Goal: Task Accomplishment & Management: Use online tool/utility

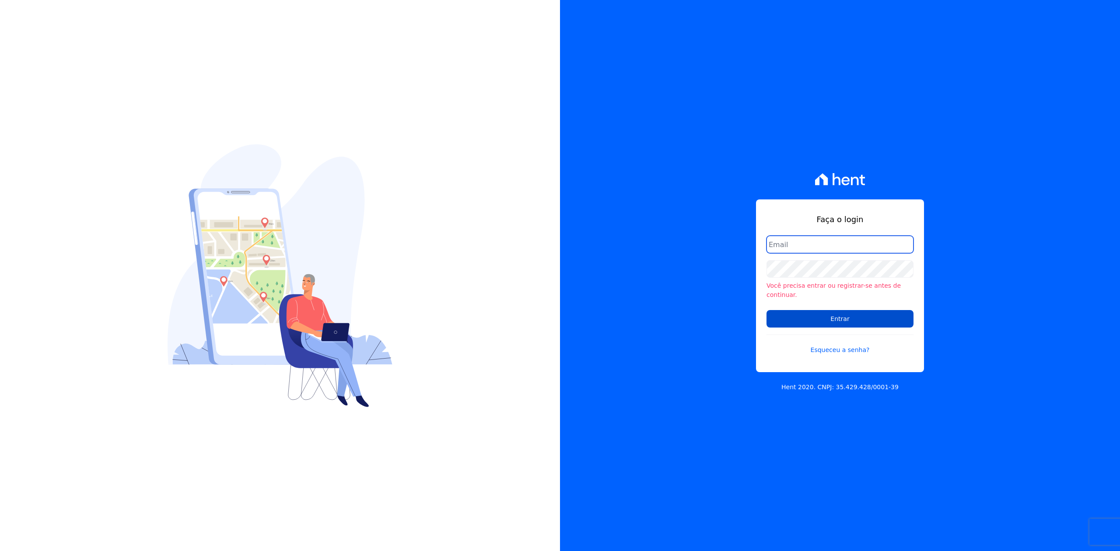
type input "[PERSON_NAME][EMAIL_ADDRESS][DOMAIN_NAME]"
click at [837, 315] on input "Entrar" at bounding box center [840, 319] width 147 height 18
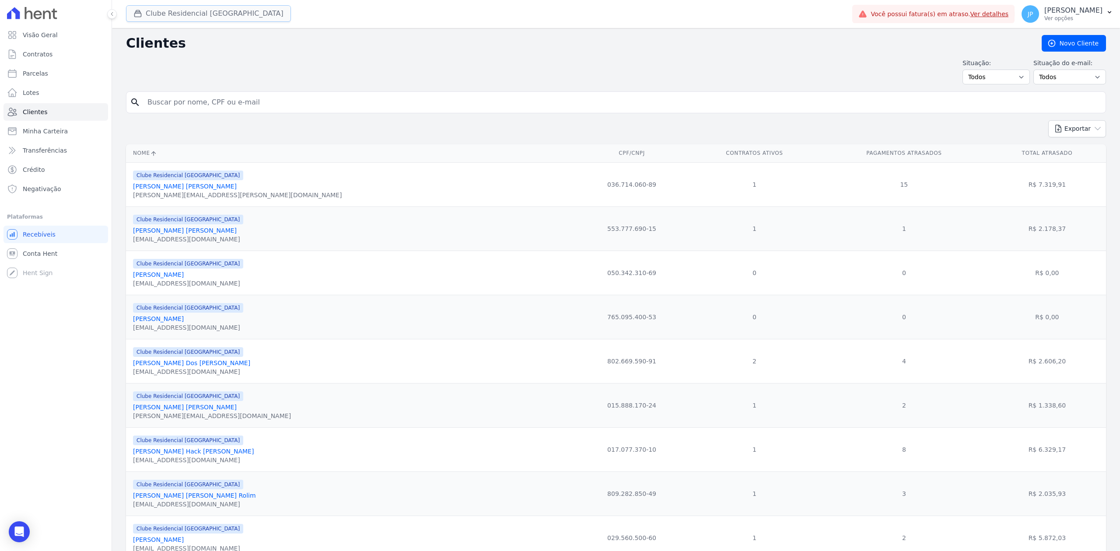
click at [132, 14] on button "Clube Residencial [GEOGRAPHIC_DATA]" at bounding box center [208, 13] width 165 height 17
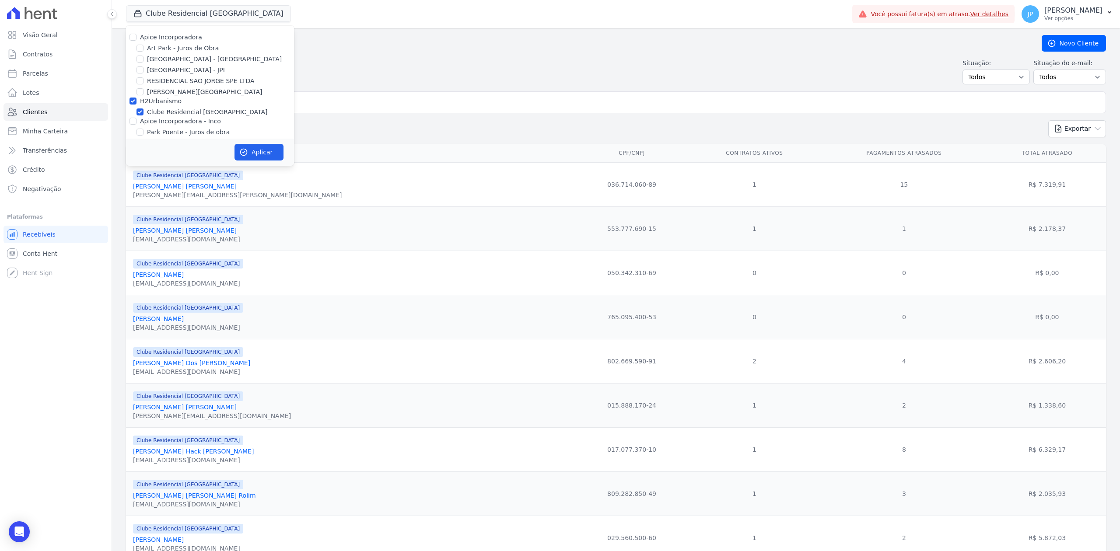
click at [133, 42] on div "Apice Incorporadora [GEOGRAPHIC_DATA] - Juros de Obra [GEOGRAPHIC_DATA] - [GEOG…" at bounding box center [210, 96] width 168 height 140
click at [130, 38] on input "Apice Incorporadora" at bounding box center [133, 37] width 7 height 7
checkbox input "true"
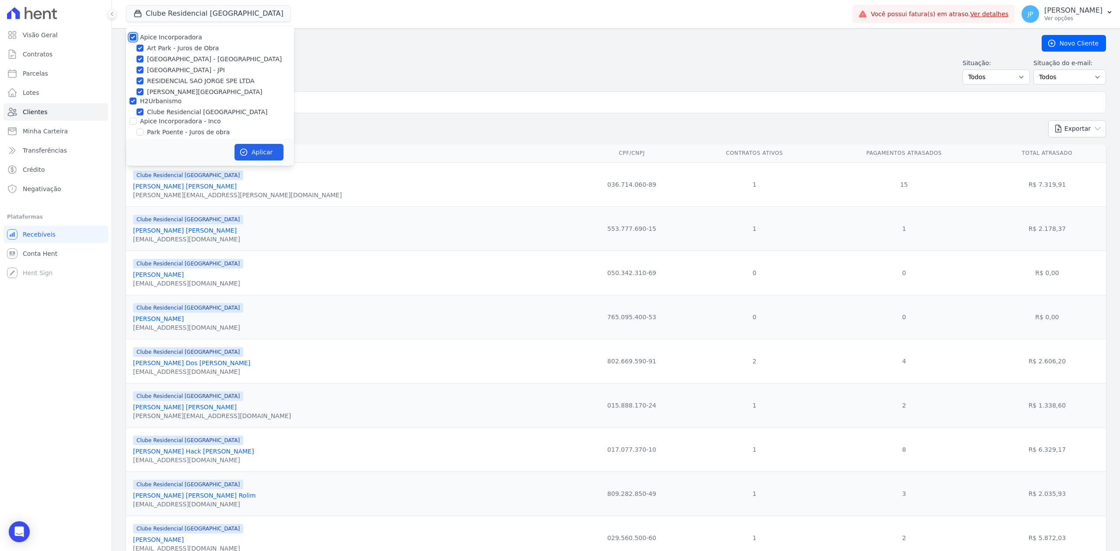
checkbox input "true"
click at [131, 122] on input "Apice Incorporadora - Inco" at bounding box center [133, 121] width 7 height 7
checkbox input "true"
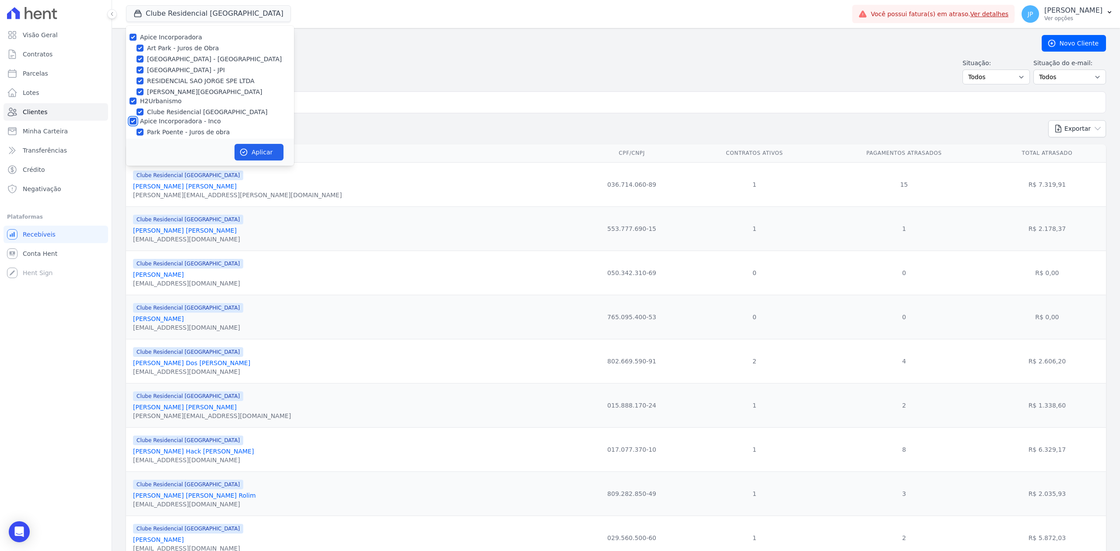
checkbox input "true"
click at [267, 150] on button "Aplicar" at bounding box center [259, 152] width 49 height 17
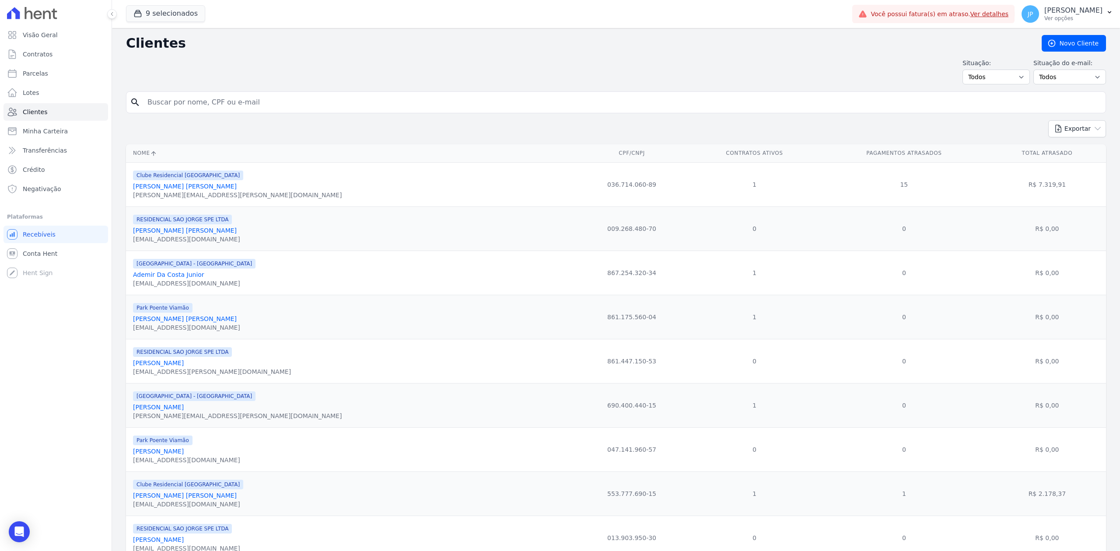
click at [350, 107] on input "search" at bounding box center [622, 103] width 960 height 18
paste input "Maicon [PERSON_NAME]"
type input "Maicon [PERSON_NAME]"
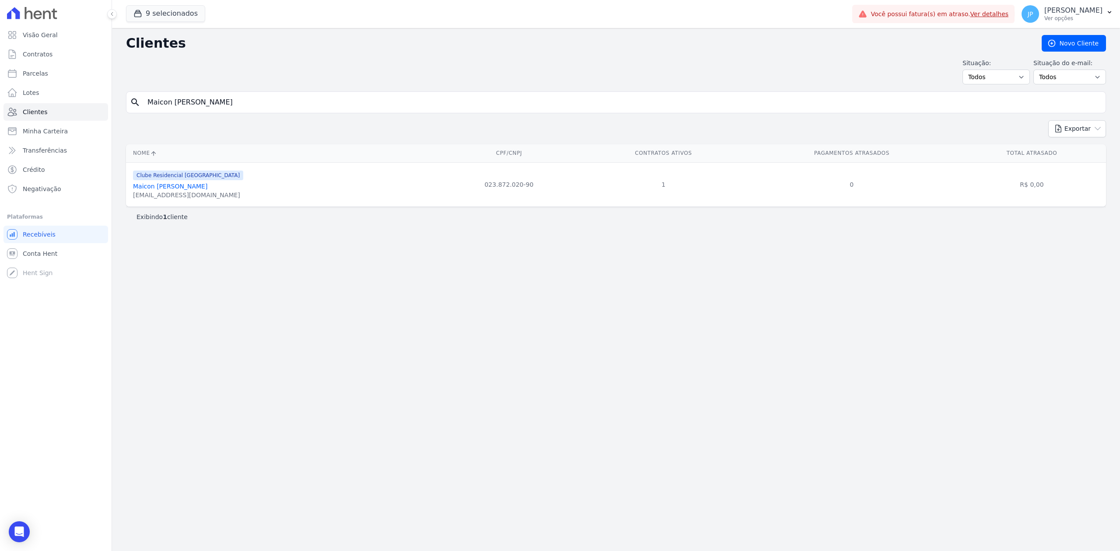
click at [147, 189] on link "Maicon [PERSON_NAME]" at bounding box center [170, 186] width 74 height 7
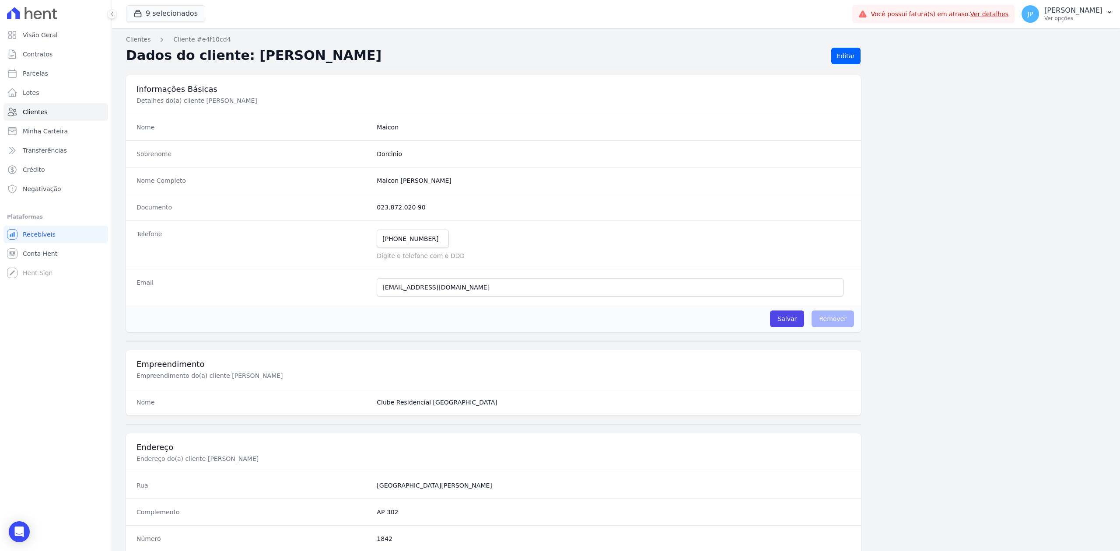
scroll to position [272, 0]
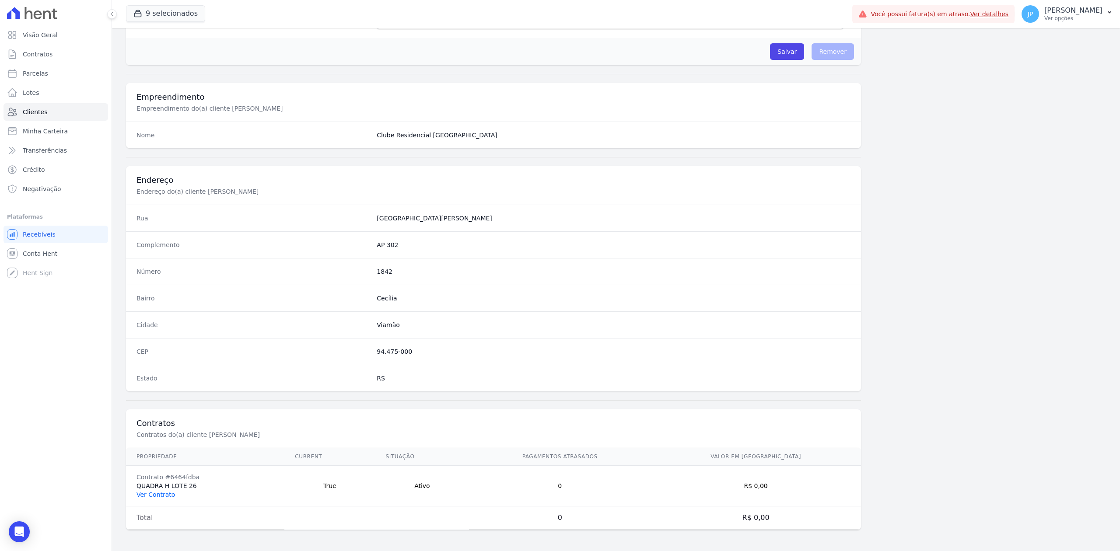
click at [157, 491] on link "Ver Contrato" at bounding box center [156, 494] width 39 height 7
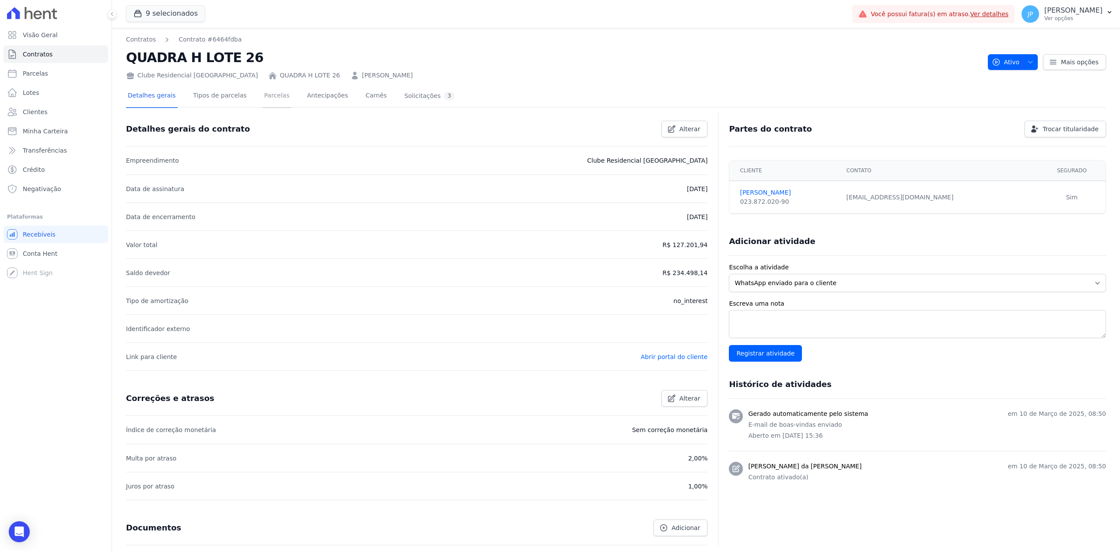
click at [267, 104] on link "Parcelas" at bounding box center [277, 96] width 29 height 23
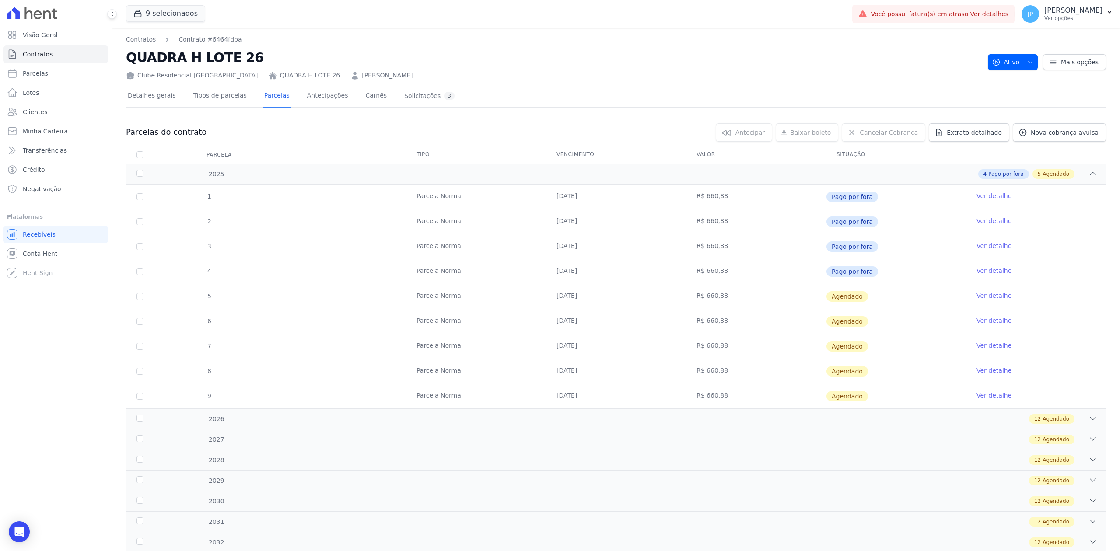
click at [980, 249] on link "Ver detalhe" at bounding box center [994, 246] width 35 height 9
click at [977, 298] on link "Ver detalhe" at bounding box center [994, 295] width 35 height 9
drag, startPoint x: 574, startPoint y: 272, endPoint x: 760, endPoint y: 288, distance: 186.6
click at [760, 288] on tbody "1 [GEOGRAPHIC_DATA] [DATE] R$ 660,88 Pago por fora Ver detalhe 2 [GEOGRAPHIC_DA…" at bounding box center [616, 297] width 980 height 224
click at [740, 312] on td "R$ 660,88" at bounding box center [756, 321] width 140 height 25
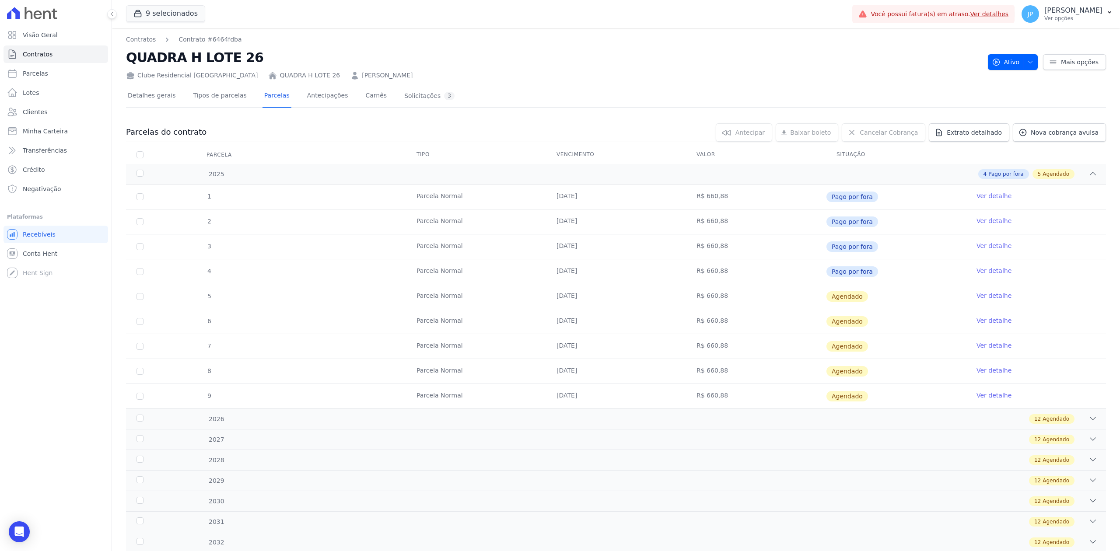
click at [991, 321] on link "Ver detalhe" at bounding box center [994, 320] width 35 height 9
click at [1091, 421] on div "2026 12 Agendado" at bounding box center [616, 419] width 980 height 21
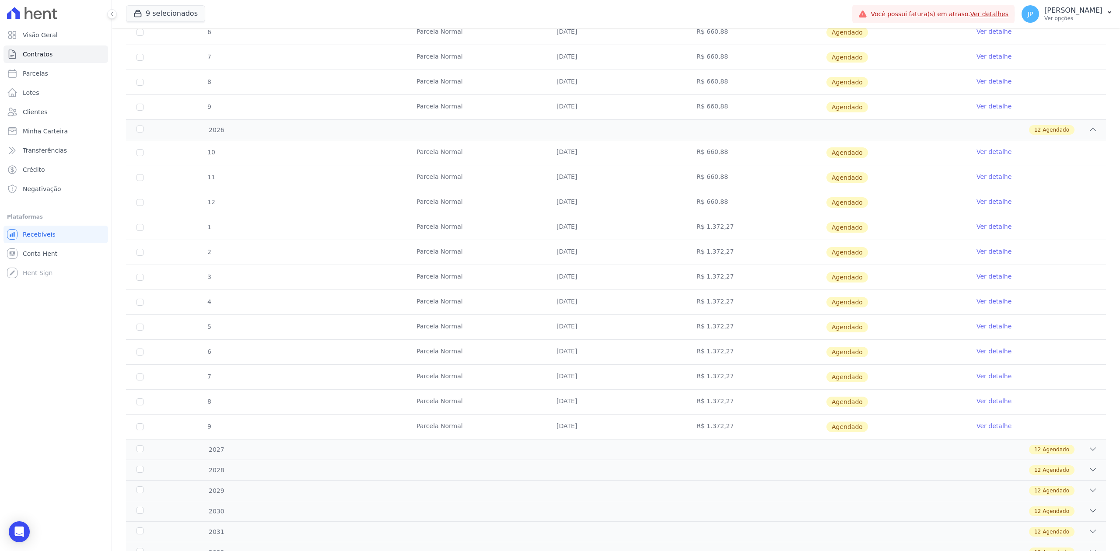
scroll to position [408, 0]
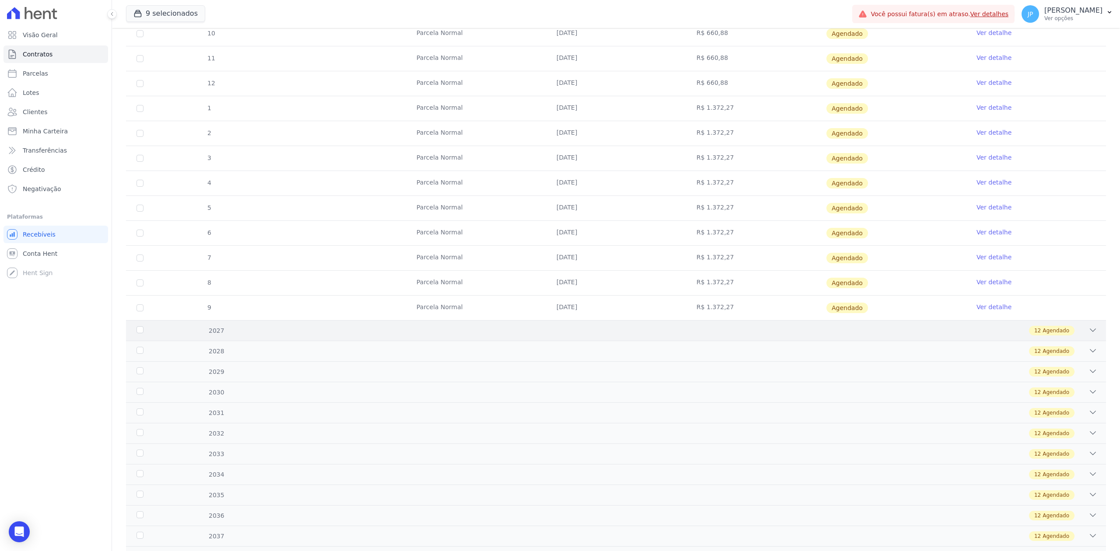
click at [1089, 335] on icon at bounding box center [1093, 330] width 9 height 9
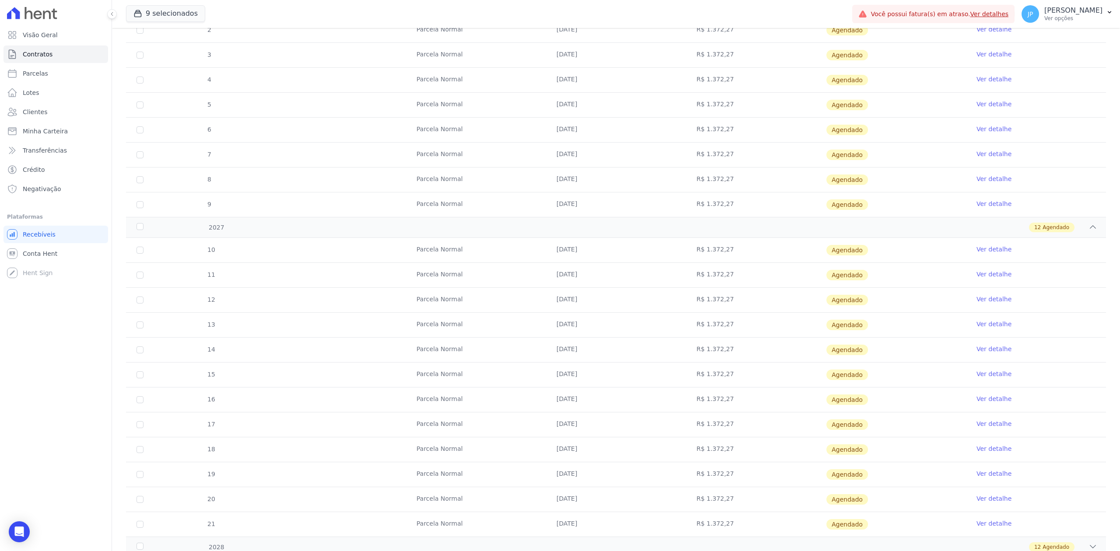
scroll to position [700, 0]
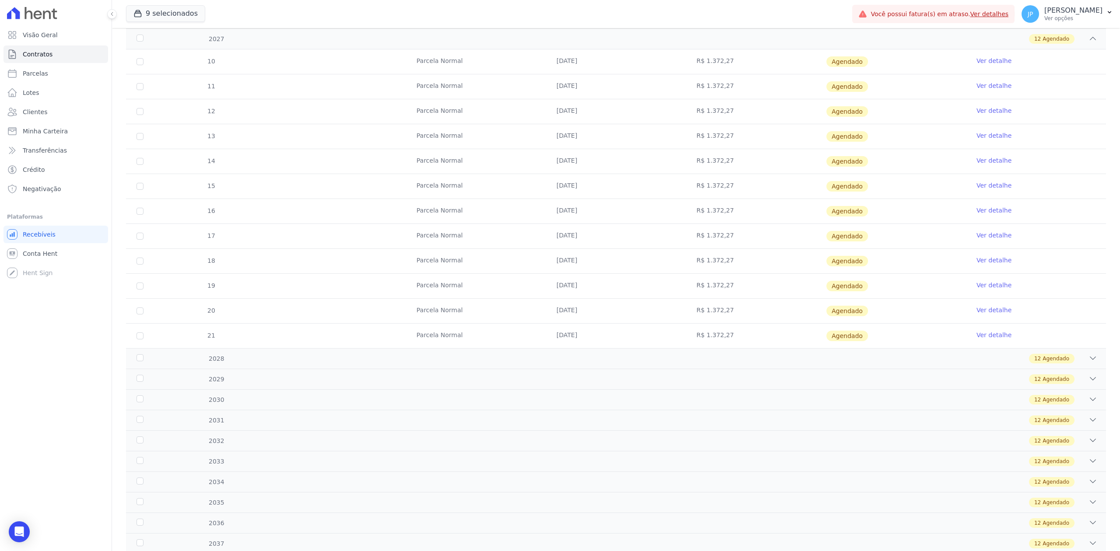
click at [1090, 352] on div "10 [GEOGRAPHIC_DATA] [DATE] R$ 1.372,27 [GEOGRAPHIC_DATA] Ver detalhe 11 [GEOGR…" at bounding box center [616, 199] width 1008 height 306
click at [1091, 363] on div "2028 12 Agendado" at bounding box center [616, 358] width 980 height 21
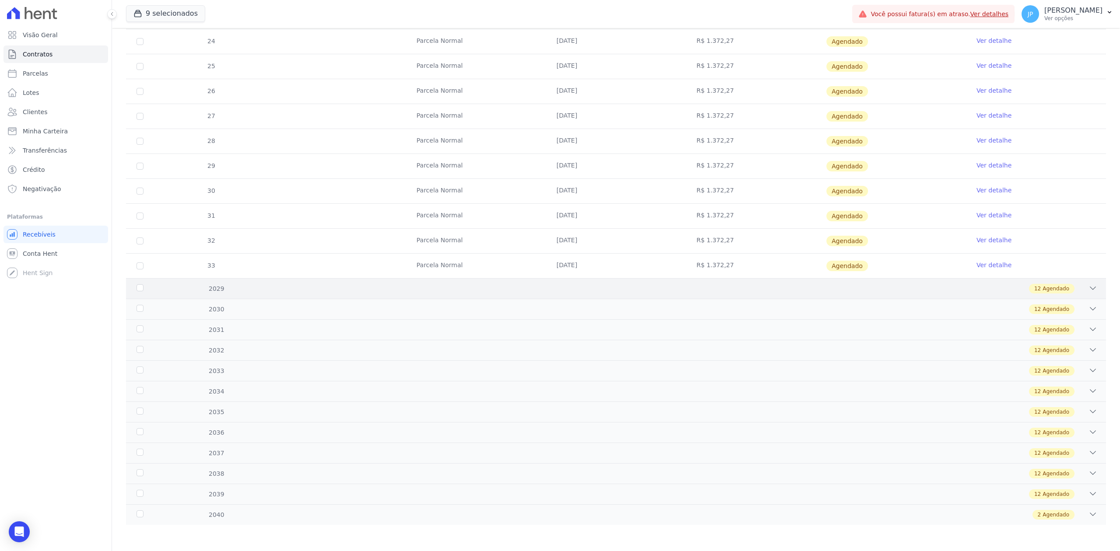
click at [1077, 285] on div "12 Agendado" at bounding box center [664, 289] width 866 height 10
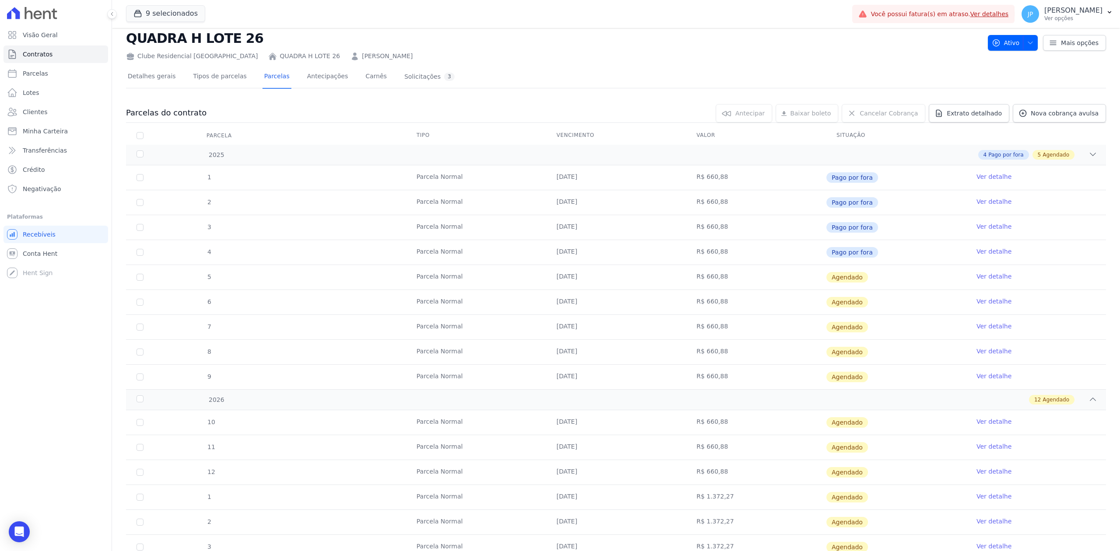
scroll to position [0, 0]
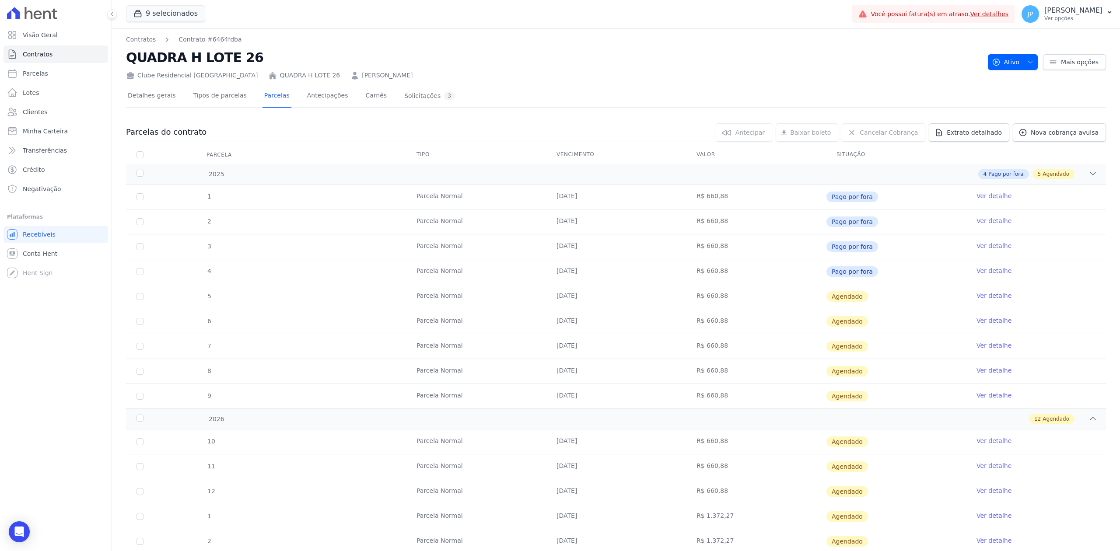
drag, startPoint x: 607, startPoint y: 252, endPoint x: 875, endPoint y: 277, distance: 268.9
click at [874, 273] on tbody "1 [GEOGRAPHIC_DATA] [DATE] R$ 660,88 Pago por fora Ver detalhe 2 [GEOGRAPHIC_DA…" at bounding box center [616, 297] width 980 height 224
click at [878, 278] on td "Pago por fora" at bounding box center [896, 271] width 140 height 25
click at [898, 276] on td "Pago por fora" at bounding box center [896, 271] width 140 height 25
click at [35, 116] on span "Clientes" at bounding box center [35, 112] width 25 height 9
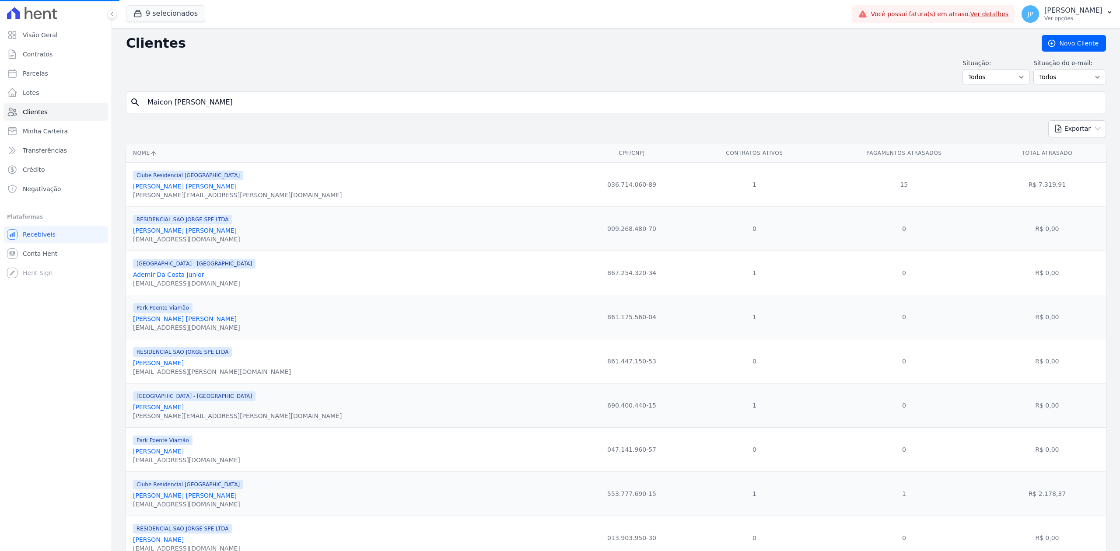
click at [174, 105] on input "Maicon [PERSON_NAME]" at bounding box center [622, 103] width 960 height 18
click at [193, 109] on input "search" at bounding box center [622, 103] width 960 height 18
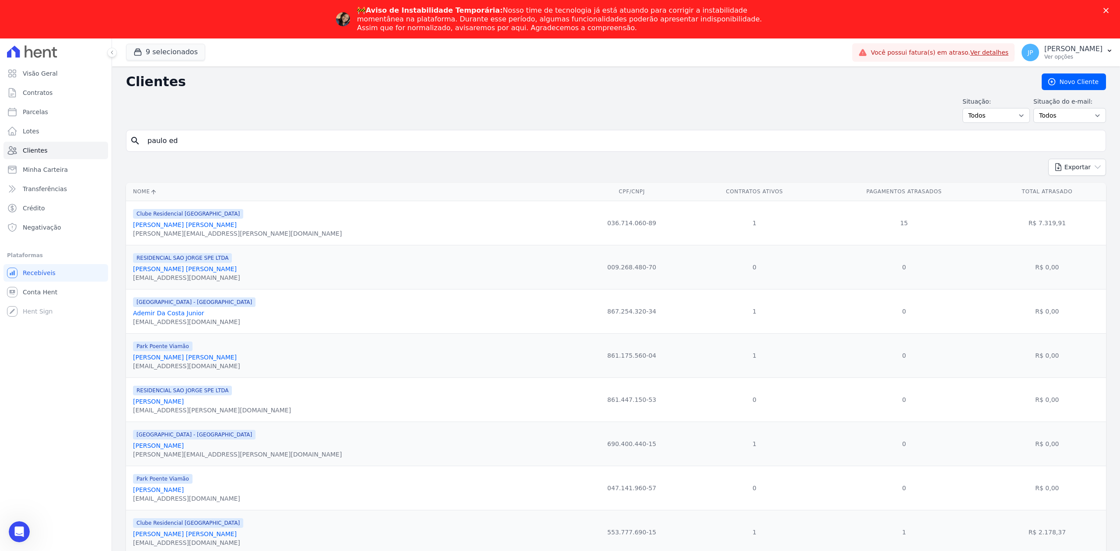
type input "[PERSON_NAME]"
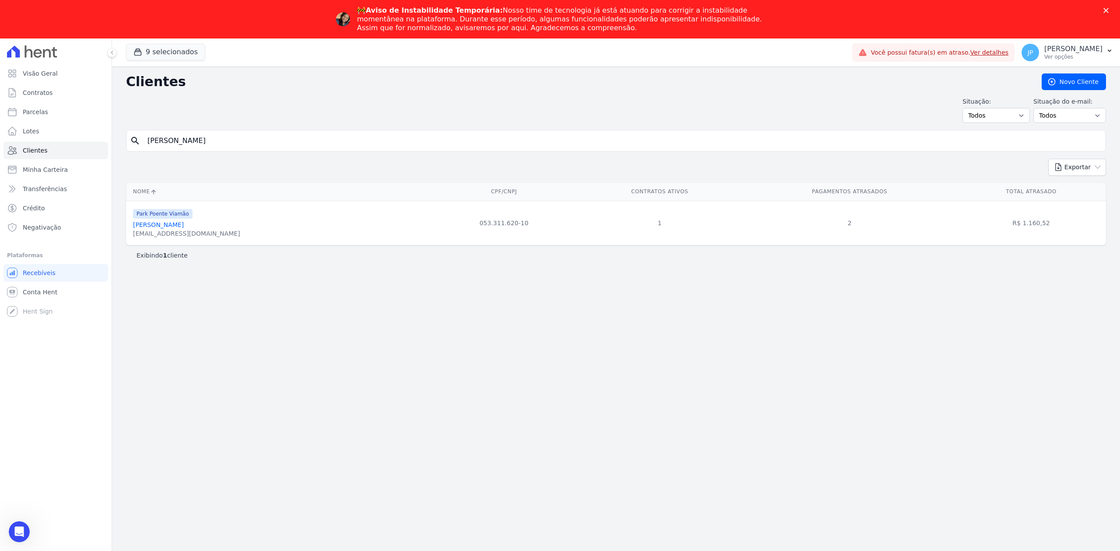
click at [184, 226] on link "[PERSON_NAME]" at bounding box center [158, 224] width 51 height 7
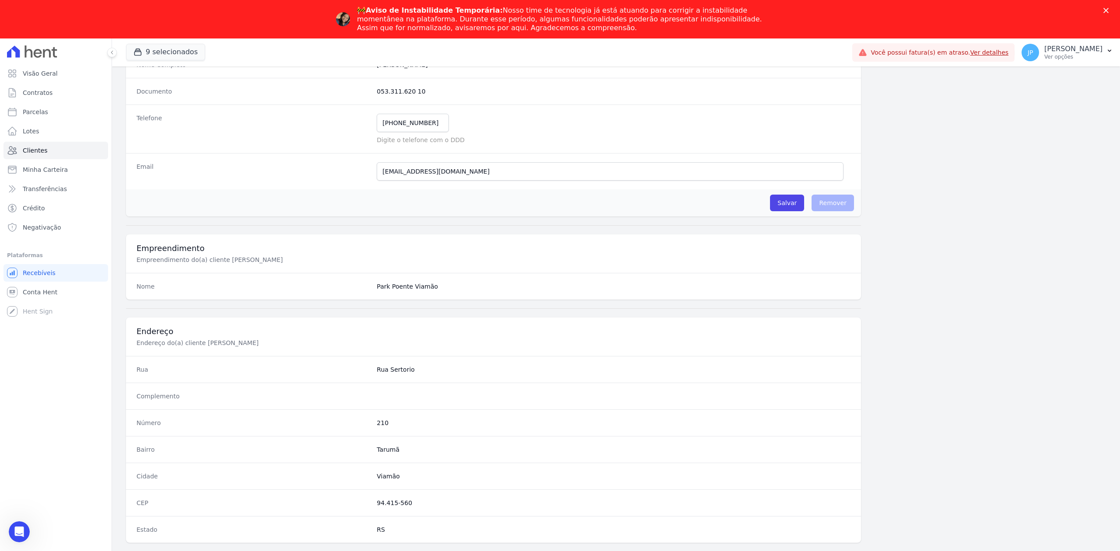
scroll to position [272, 0]
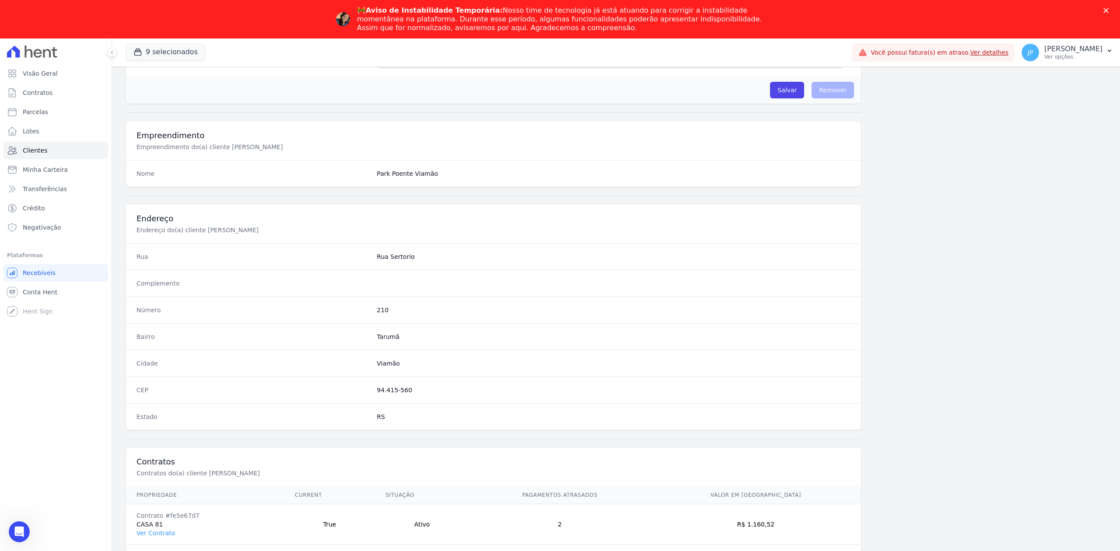
click at [152, 538] on td "Contrato #fe5e67d7 CASA 81 Ver Contrato" at bounding box center [205, 524] width 158 height 41
click at [154, 531] on link "Ver Contrato" at bounding box center [156, 533] width 39 height 7
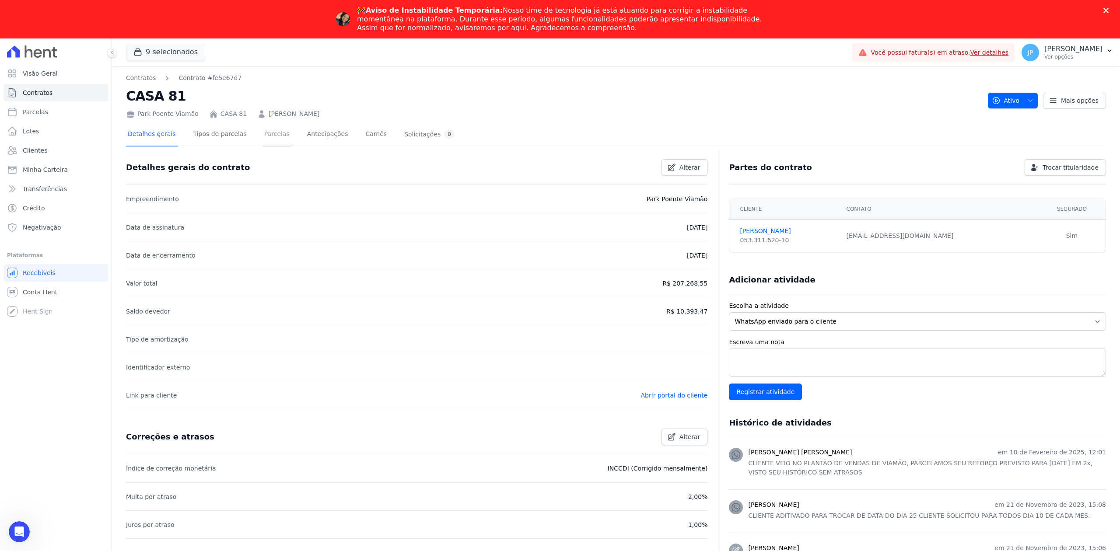
click at [270, 140] on link "Parcelas" at bounding box center [277, 134] width 29 height 23
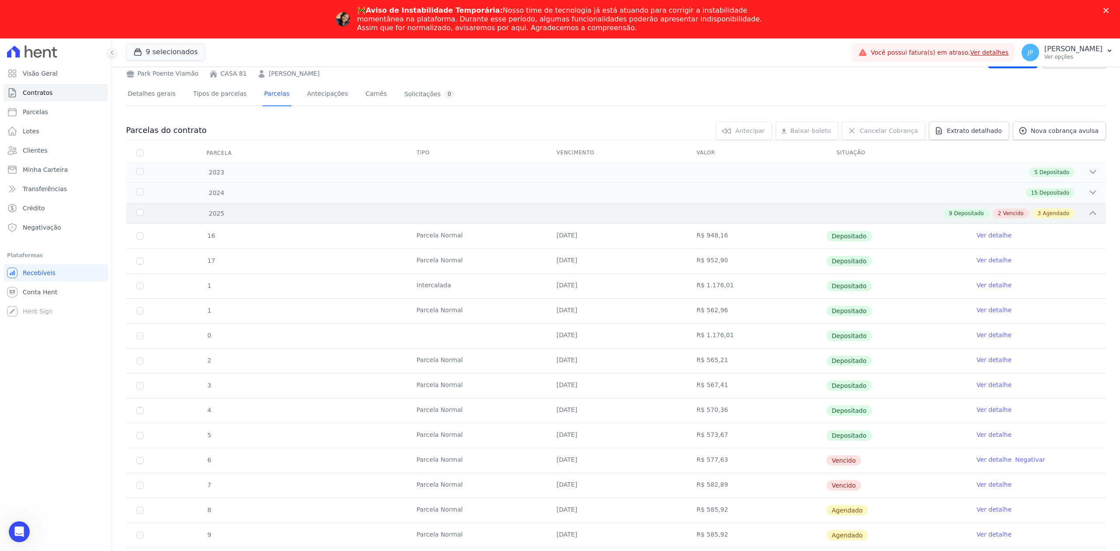
scroll to position [93, 0]
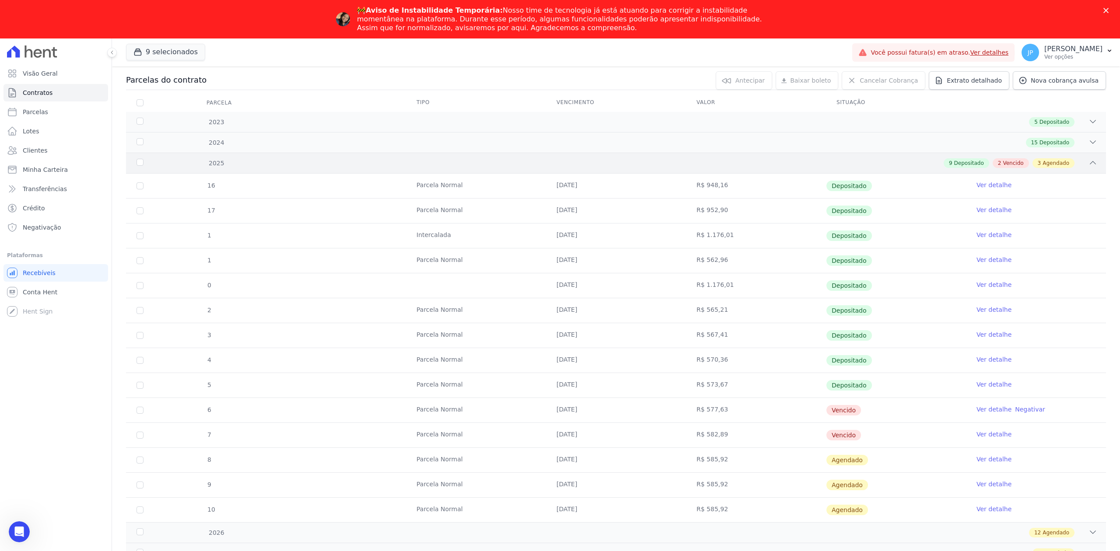
click at [1075, 154] on div "2025 9 Depositado 2 Vencido 3 Agendado" at bounding box center [616, 163] width 980 height 21
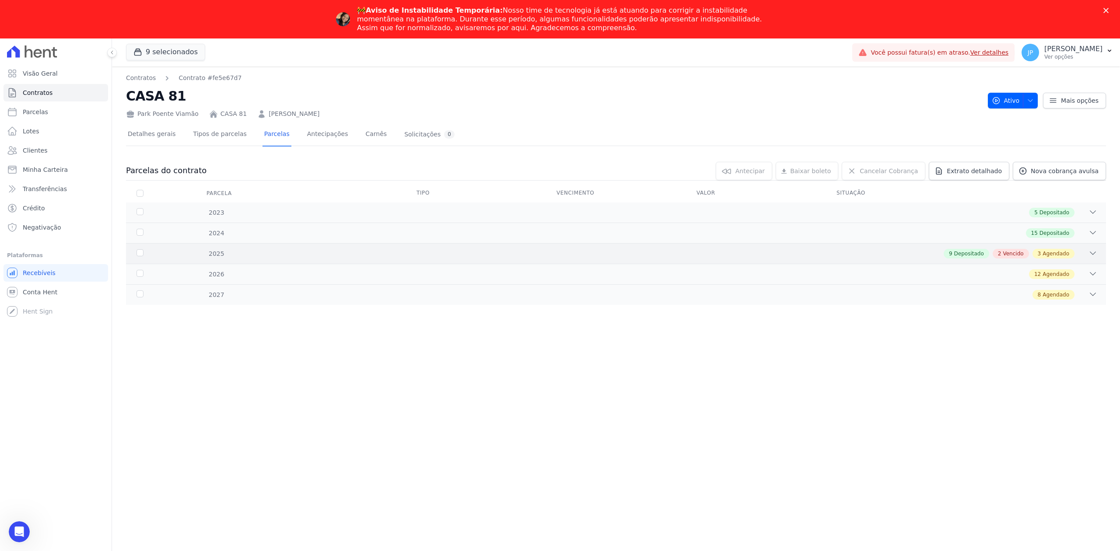
click at [1087, 254] on div "9 Depositado 2 Vencido 3 Agendado" at bounding box center [664, 254] width 866 height 10
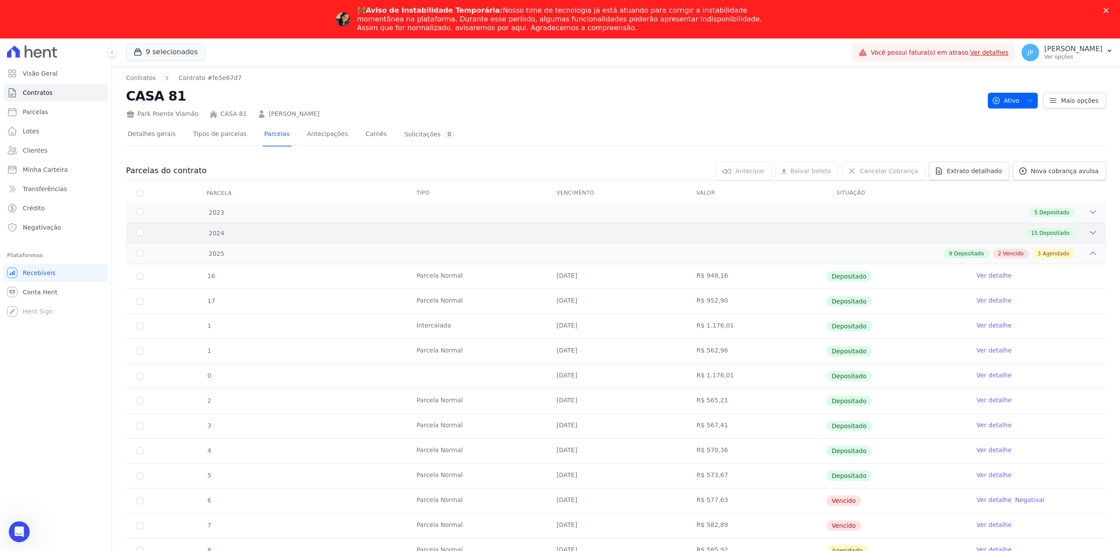
click at [1089, 231] on icon at bounding box center [1093, 232] width 9 height 9
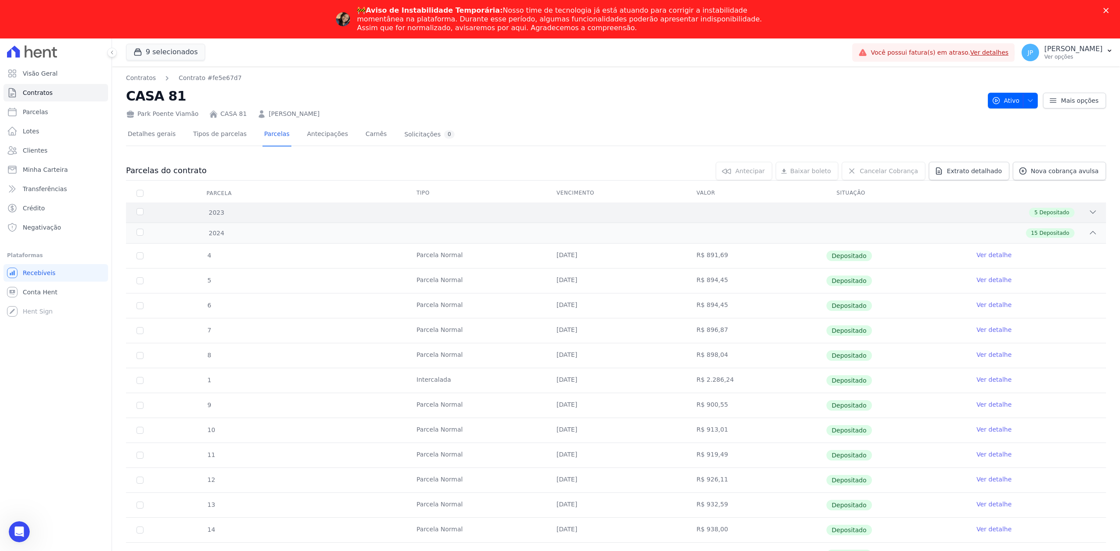
click at [1089, 210] on icon at bounding box center [1093, 212] width 9 height 9
click at [39, 153] on span "Clientes" at bounding box center [35, 150] width 25 height 9
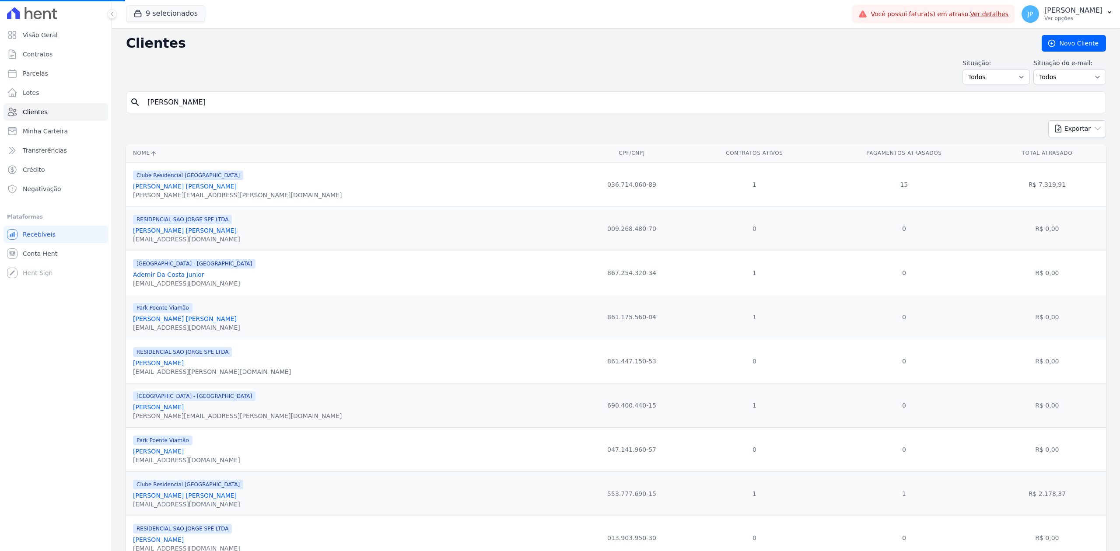
drag, startPoint x: 242, startPoint y: 100, endPoint x: 149, endPoint y: 111, distance: 93.8
click at [242, 100] on input "[PERSON_NAME]" at bounding box center [622, 103] width 960 height 18
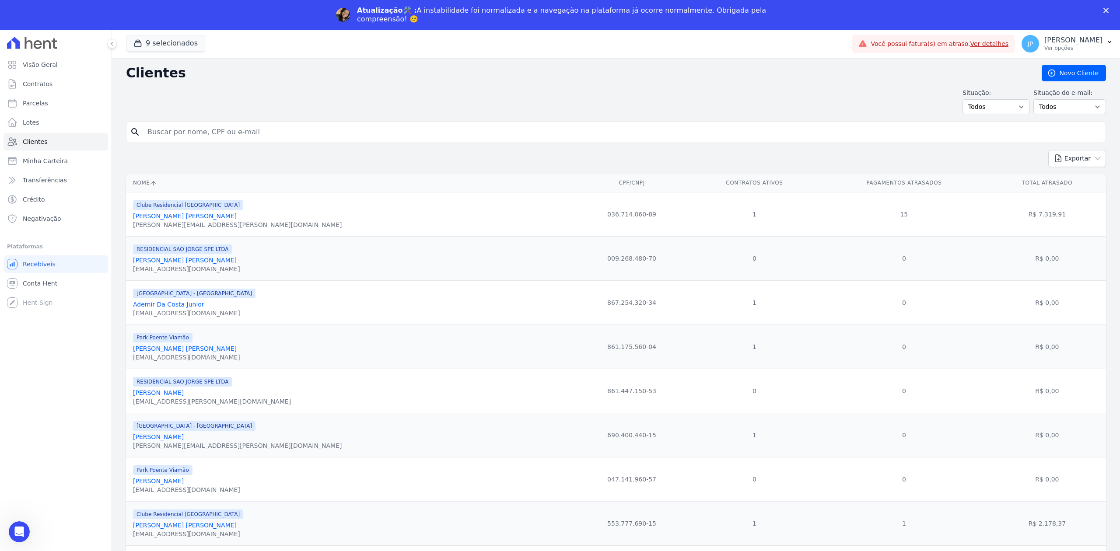
click at [265, 144] on form "search" at bounding box center [616, 135] width 980 height 29
click at [266, 137] on input "search" at bounding box center [622, 132] width 960 height 18
type input "[PERSON_NAME] dos [PERSON_NAME]"
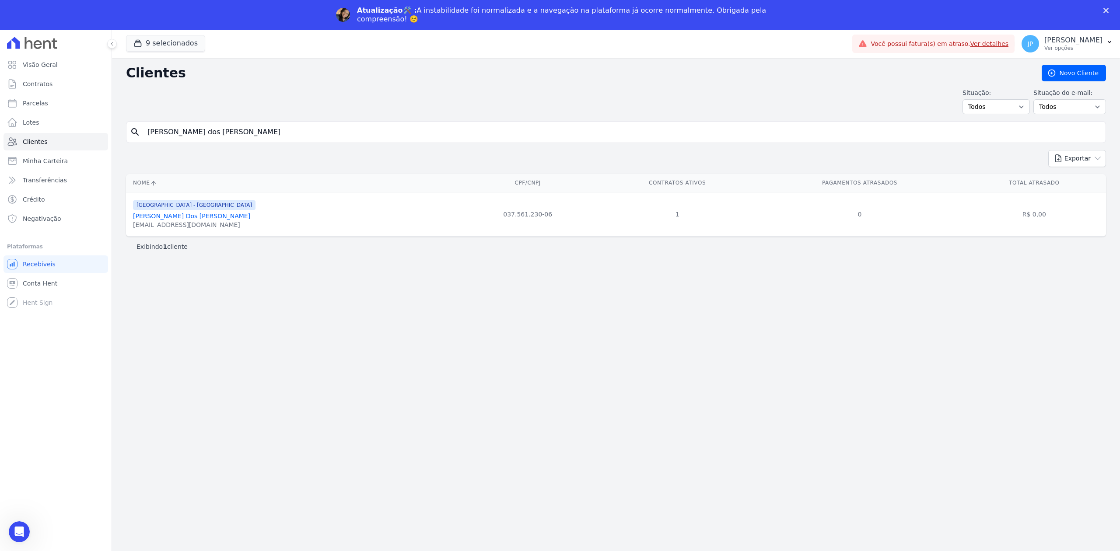
click at [199, 219] on link "[PERSON_NAME] Dos [PERSON_NAME]" at bounding box center [191, 216] width 117 height 7
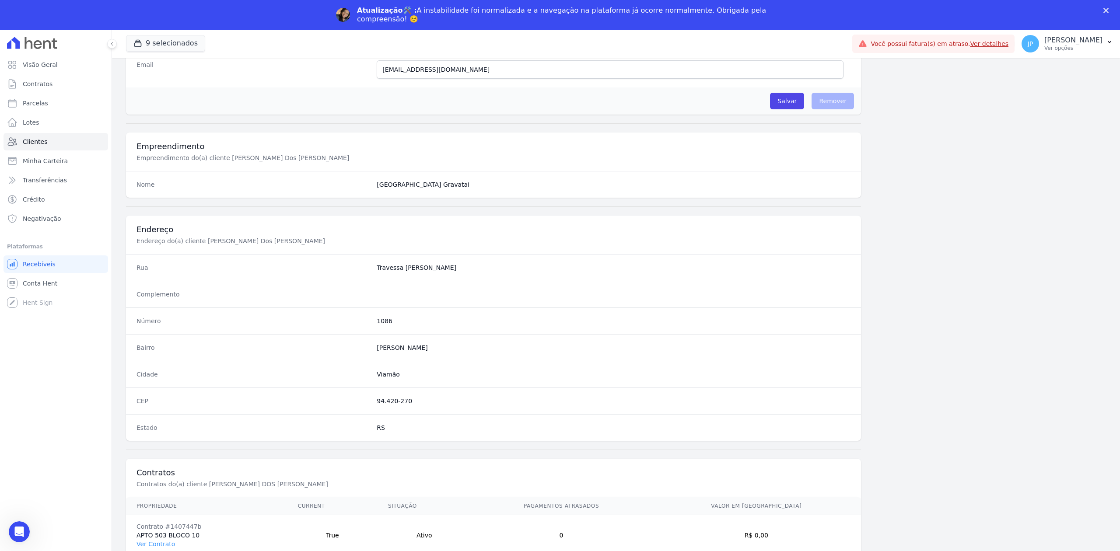
scroll to position [272, 0]
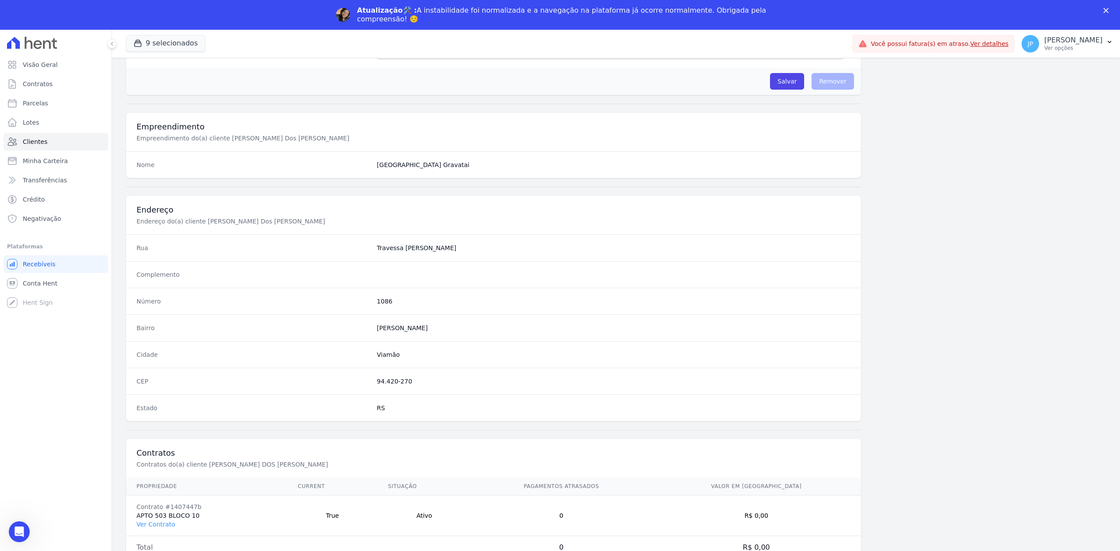
click at [163, 518] on td "Contrato #1407447b APTO 503 BLOCO 10 Ver Contrato" at bounding box center [206, 516] width 161 height 41
click at [163, 521] on link "Ver Contrato" at bounding box center [156, 524] width 39 height 7
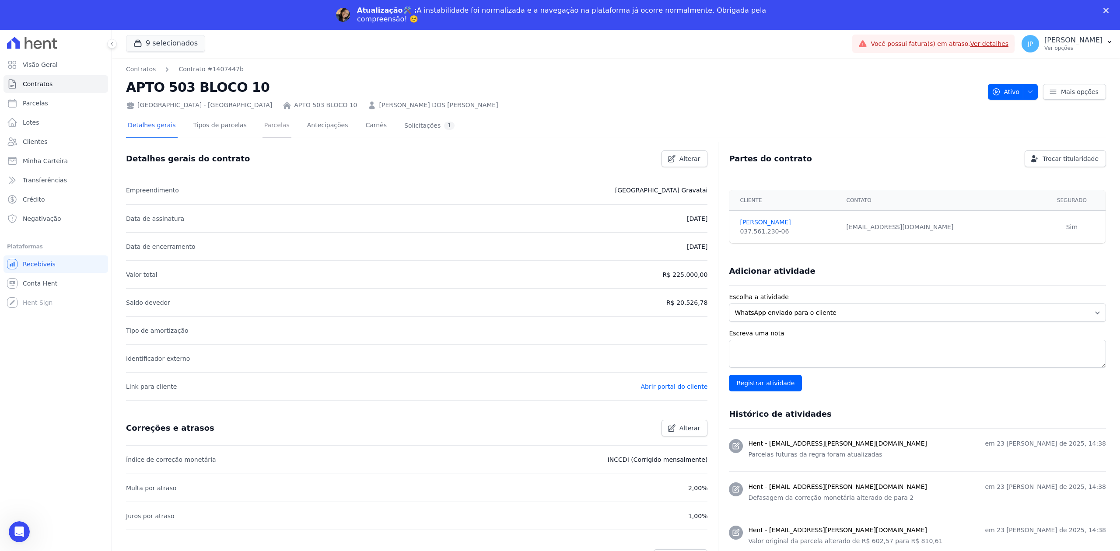
click at [268, 120] on link "Parcelas" at bounding box center [277, 126] width 29 height 23
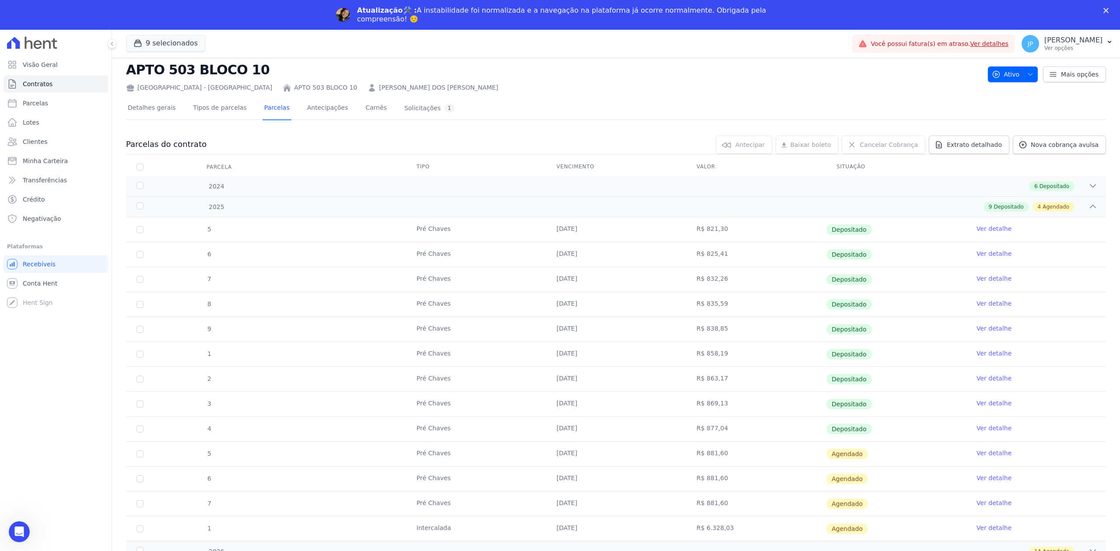
scroll to position [27, 0]
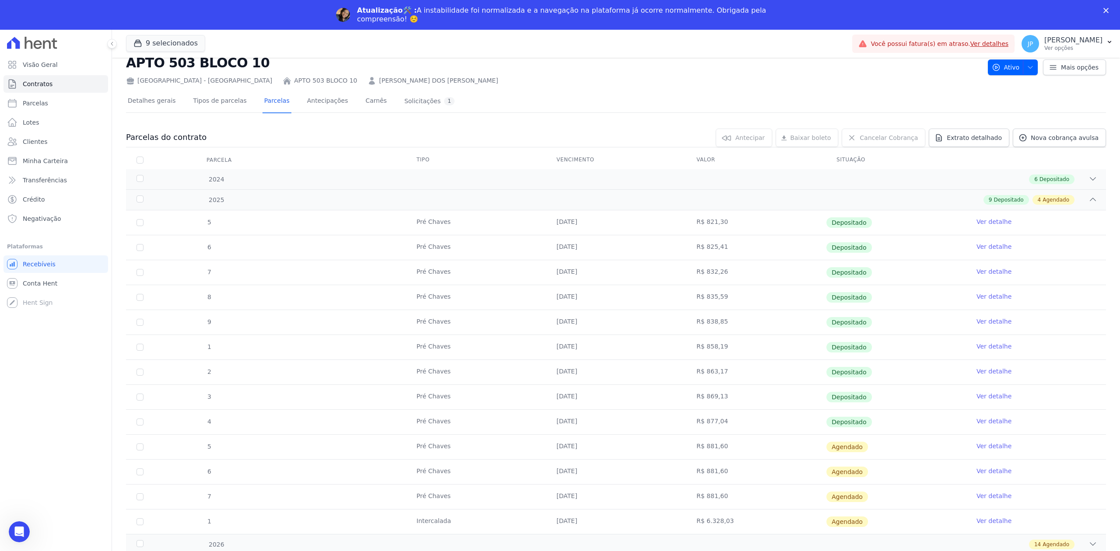
click at [4, 529] on div "Visão Geral Contratos [GEOGRAPHIC_DATA] Lotes Clientes Minha Carteira Transferê…" at bounding box center [56, 305] width 112 height 551
click at [49, 144] on link "Clientes" at bounding box center [56, 142] width 105 height 18
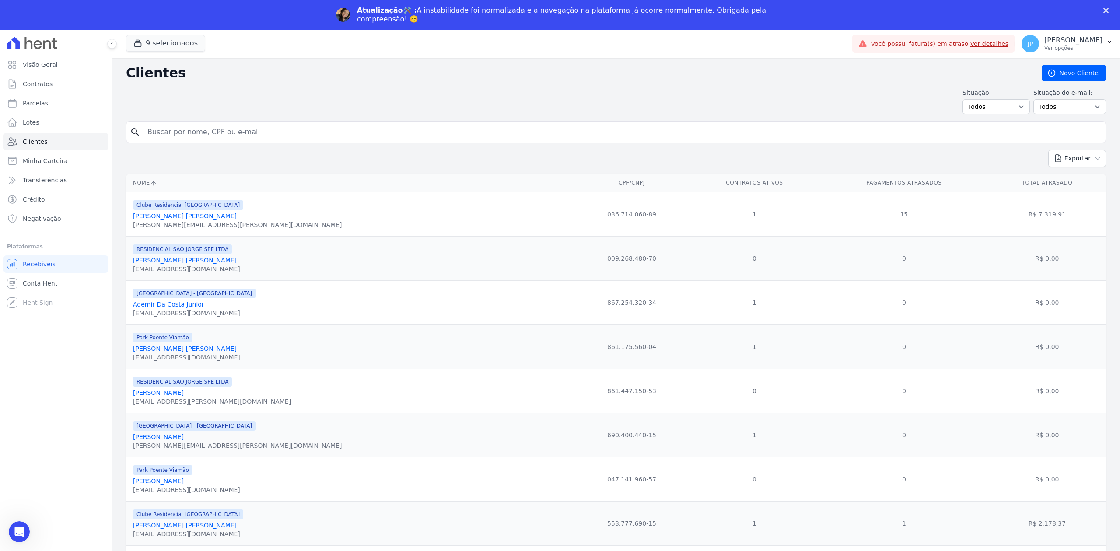
click at [218, 133] on input "search" at bounding box center [622, 132] width 960 height 18
paste input "[PERSON_NAME]"
type input "[PERSON_NAME]"
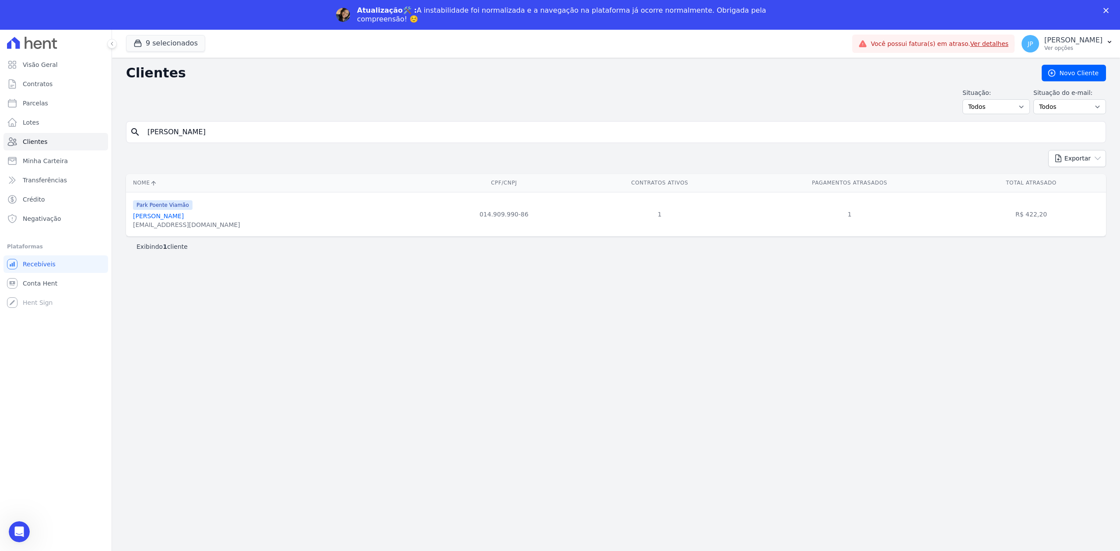
click at [147, 220] on link "[PERSON_NAME]" at bounding box center [158, 216] width 51 height 7
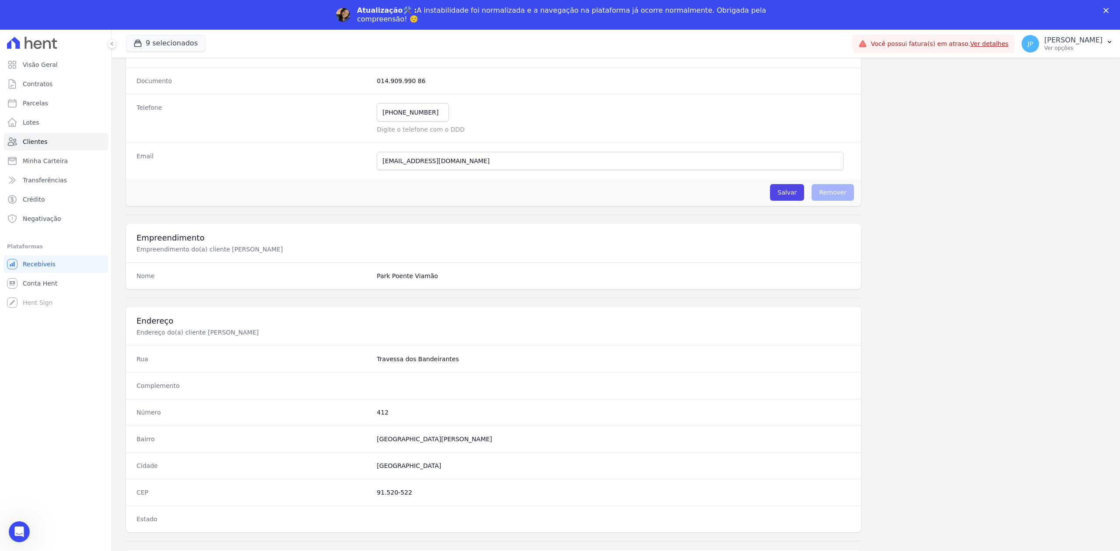
scroll to position [272, 0]
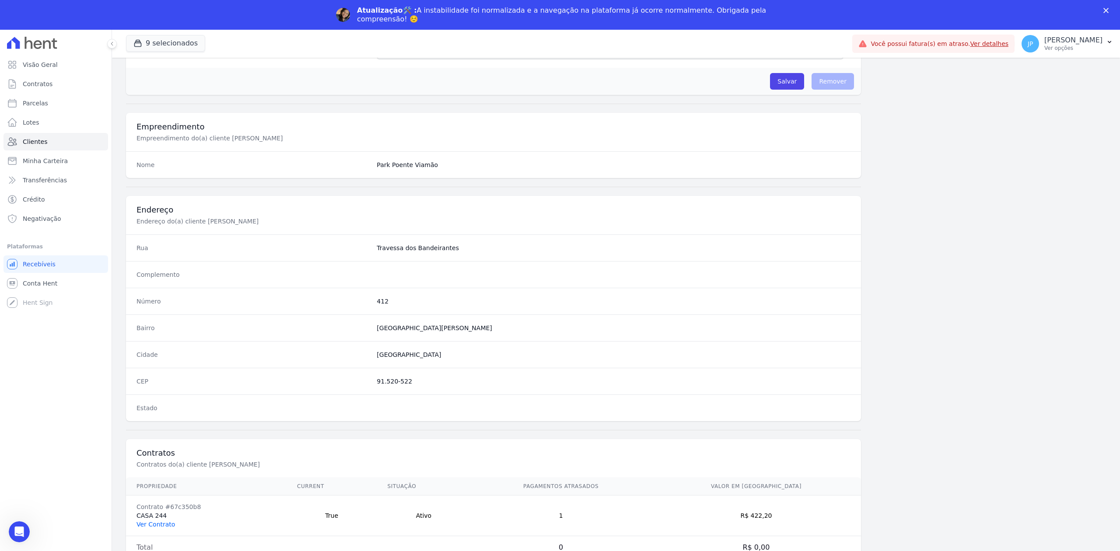
click at [151, 522] on link "Ver Contrato" at bounding box center [156, 524] width 39 height 7
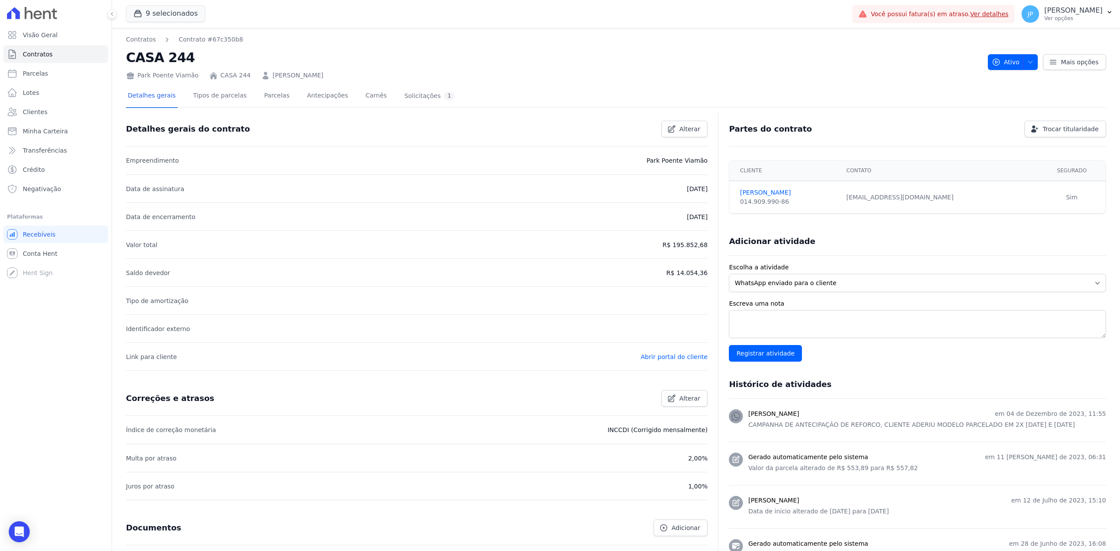
click at [165, 492] on p "Juros por atraso" at bounding box center [150, 486] width 49 height 11
click at [267, 96] on link "Parcelas" at bounding box center [277, 96] width 29 height 23
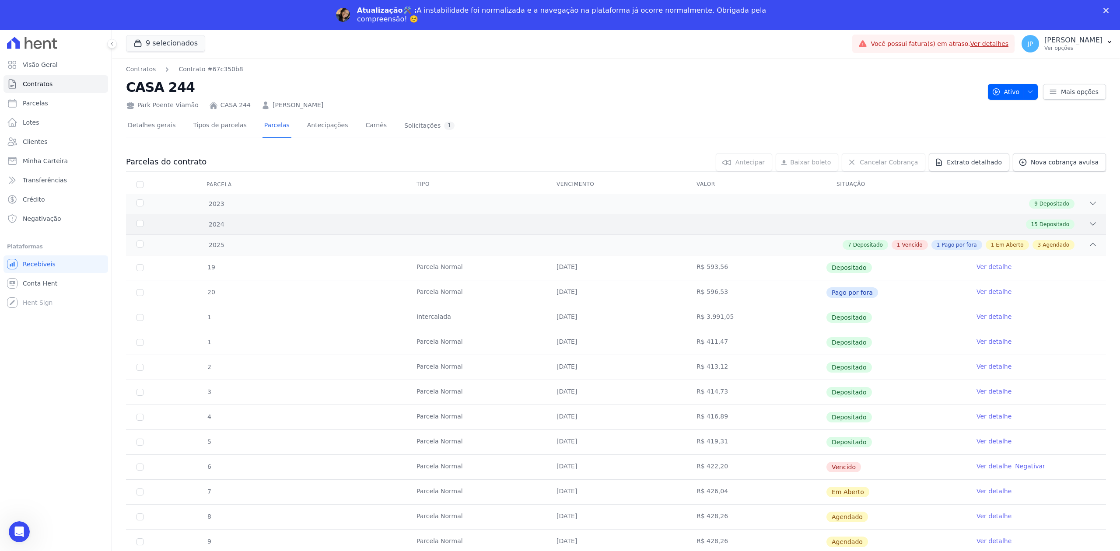
click at [1081, 216] on div "2024 15 Depositado" at bounding box center [616, 224] width 980 height 21
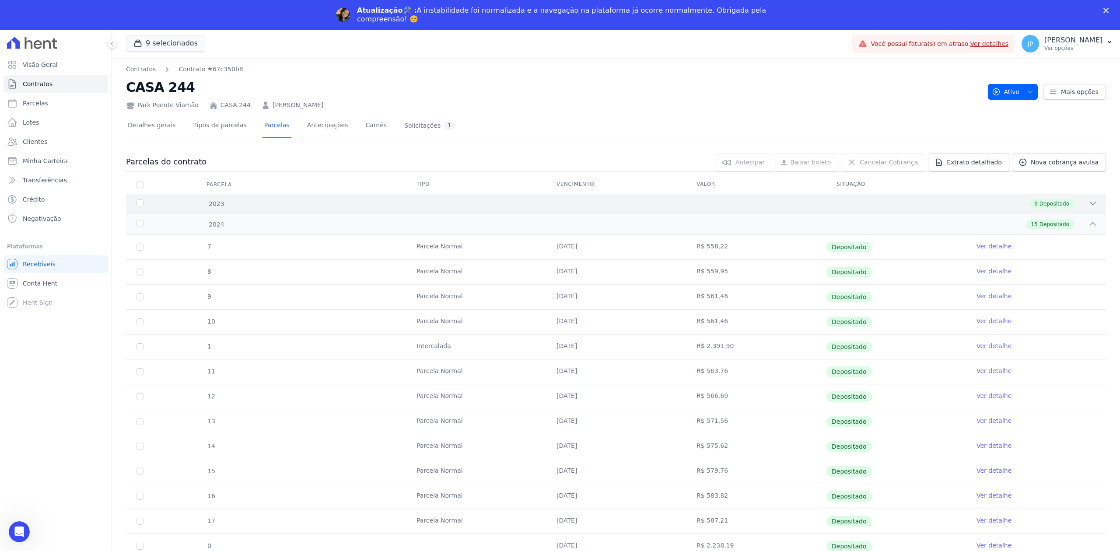
click at [1089, 207] on icon at bounding box center [1093, 203] width 9 height 9
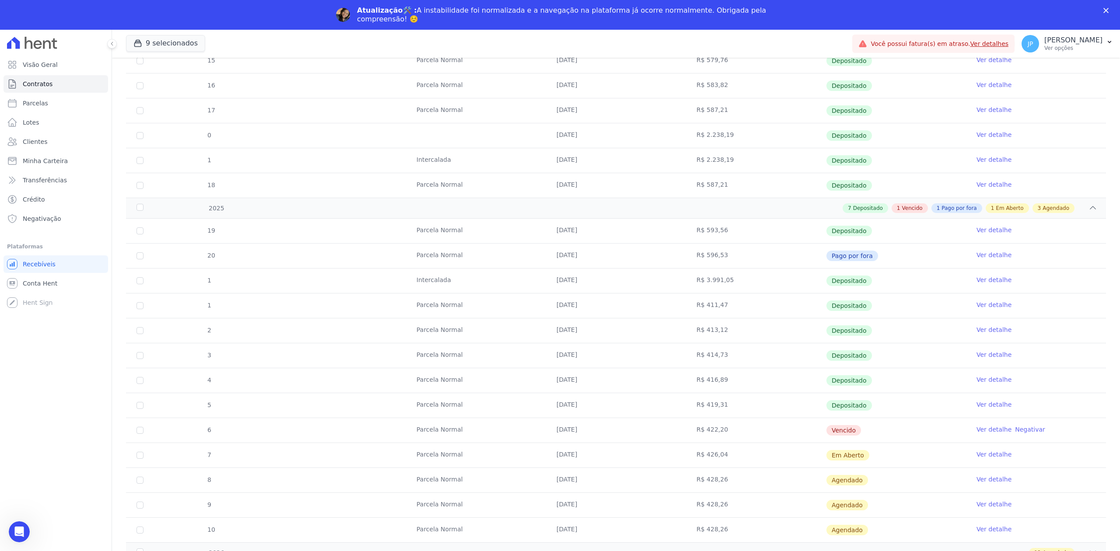
scroll to position [691, 0]
